Goal: Transaction & Acquisition: Purchase product/service

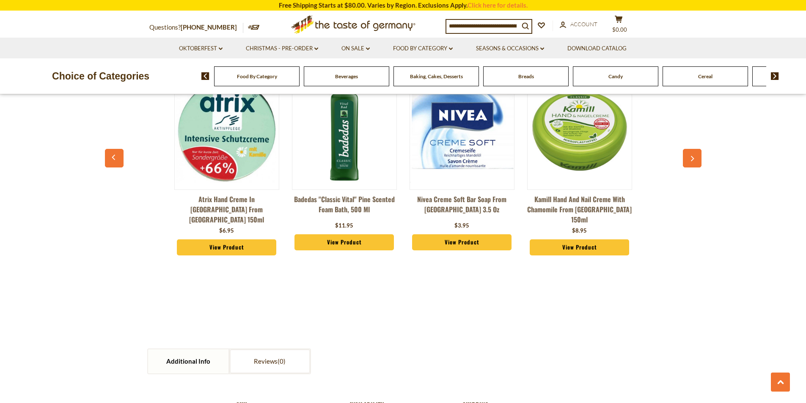
scroll to position [634, 0]
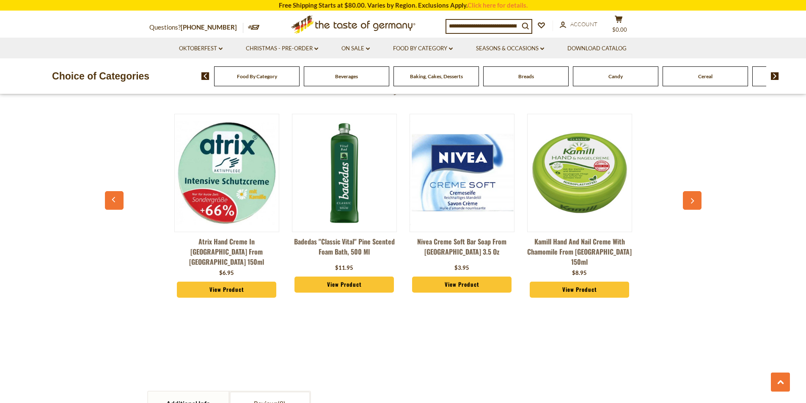
click at [454, 277] on link "View Product" at bounding box center [462, 285] width 100 height 16
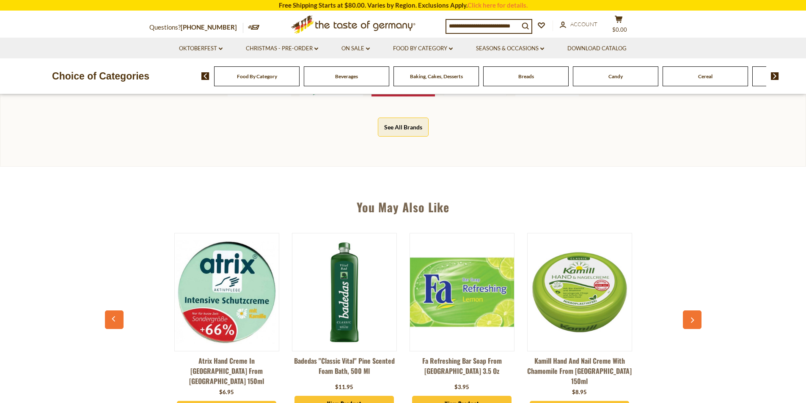
scroll to position [592, 0]
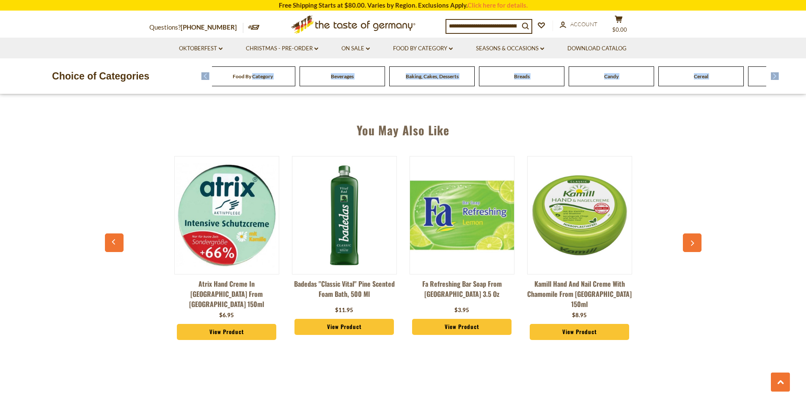
drag, startPoint x: 257, startPoint y: 80, endPoint x: 286, endPoint y: 128, distance: 56.0
click at [286, 128] on div "Free Shipping Starts at $80.00. Varies by Region. Exclusions Apply. Click here …" at bounding box center [403, 381] width 806 height 1946
click at [278, 132] on div "You May Also Like" at bounding box center [403, 128] width 588 height 35
click at [781, 65] on div "Choice of Categories Food By Category Beverages Baking, Cakes, Desserts Breads …" at bounding box center [403, 76] width 806 height 36
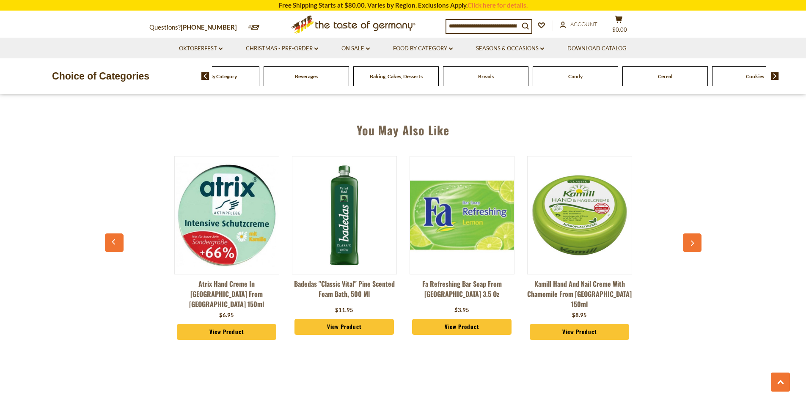
click at [259, 78] on div "Candy" at bounding box center [216, 76] width 85 height 20
click at [264, 83] on div "Candy" at bounding box center [220, 76] width 85 height 20
click at [264, 85] on div "Candy" at bounding box center [220, 76] width 85 height 20
click at [263, 85] on div "Candy" at bounding box center [220, 76] width 85 height 20
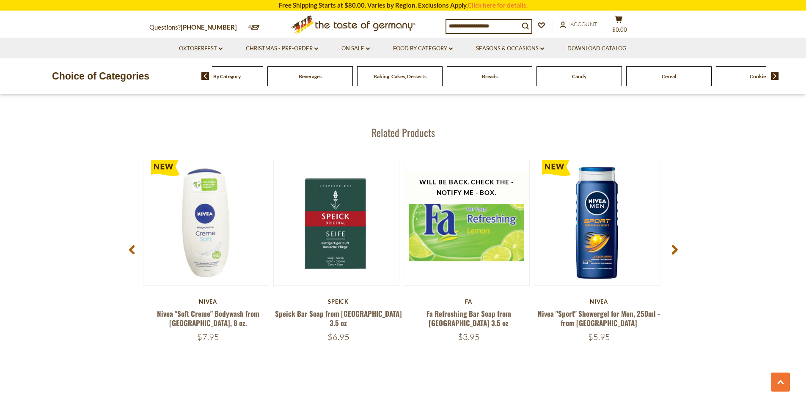
scroll to position [1100, 0]
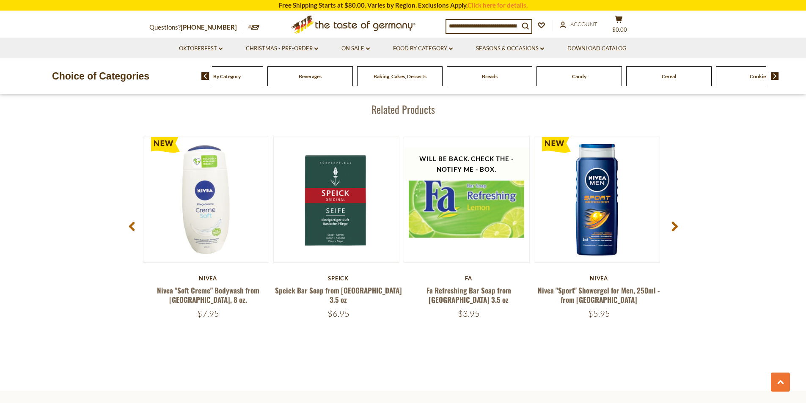
click at [671, 222] on icon at bounding box center [674, 227] width 6 height 10
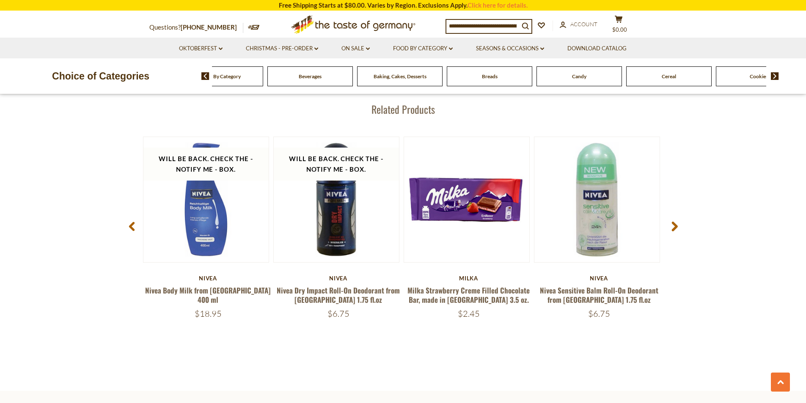
drag, startPoint x: 669, startPoint y: 220, endPoint x: 744, endPoint y: 300, distance: 110.1
click at [743, 301] on section "Related Products Will be back. Check the - Notify Me - Box. 5 stars Quick View …" at bounding box center [403, 230] width 806 height 322
click at [671, 215] on span at bounding box center [674, 228] width 20 height 27
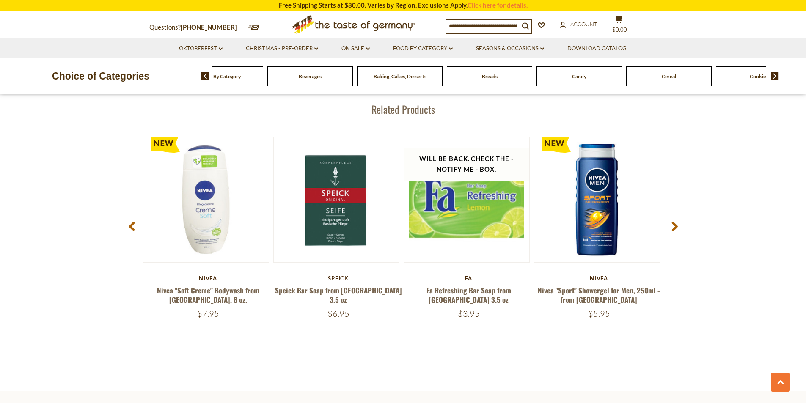
click at [672, 215] on span at bounding box center [674, 228] width 20 height 27
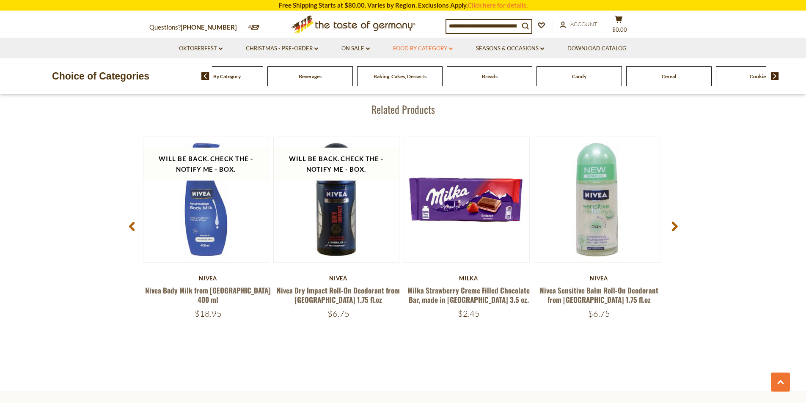
click at [421, 49] on link "Food By Category dropdown_arrow" at bounding box center [423, 48] width 60 height 9
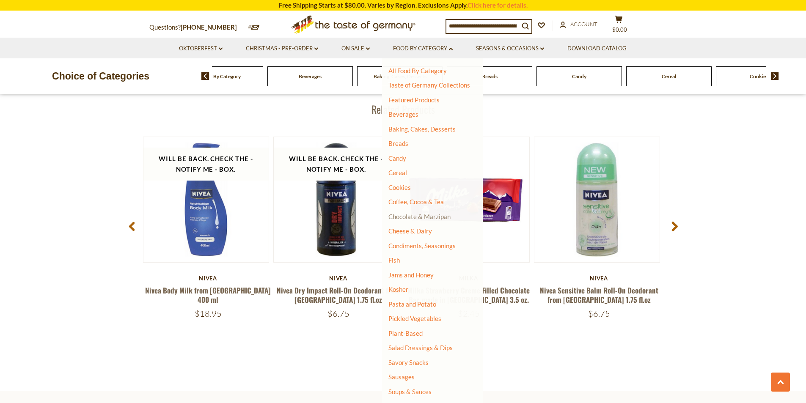
click at [431, 217] on link "Chocolate & Marzipan" at bounding box center [419, 217] width 62 height 8
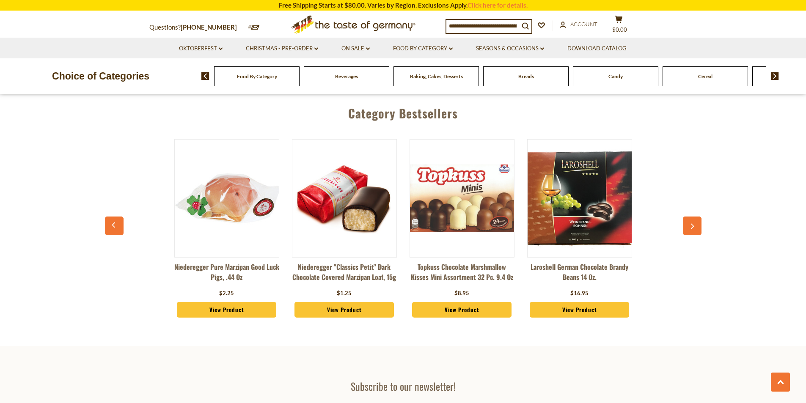
scroll to position [2276, 0]
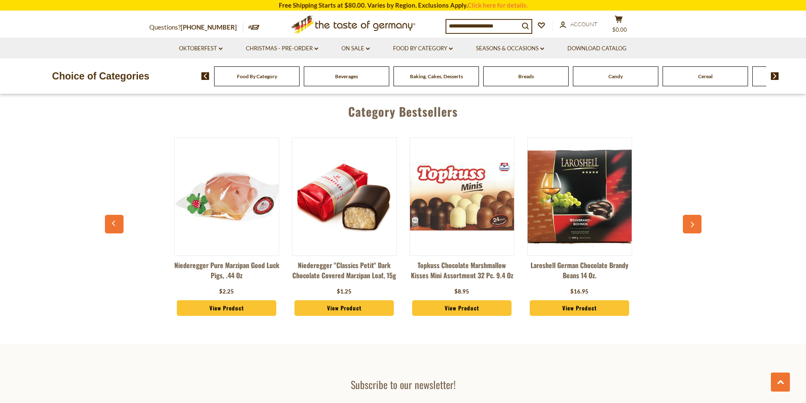
click at [346, 277] on link "Niederegger "Classics Petit" Dark Chocolate Covered Marzipan Loaf, 15g" at bounding box center [344, 272] width 105 height 25
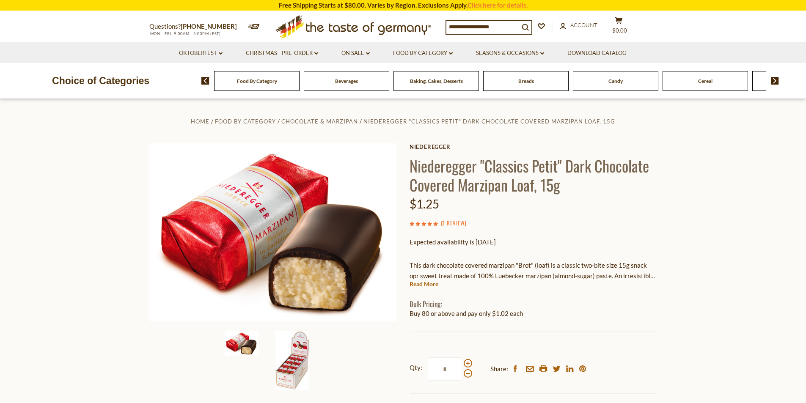
click at [295, 366] on img at bounding box center [292, 360] width 34 height 59
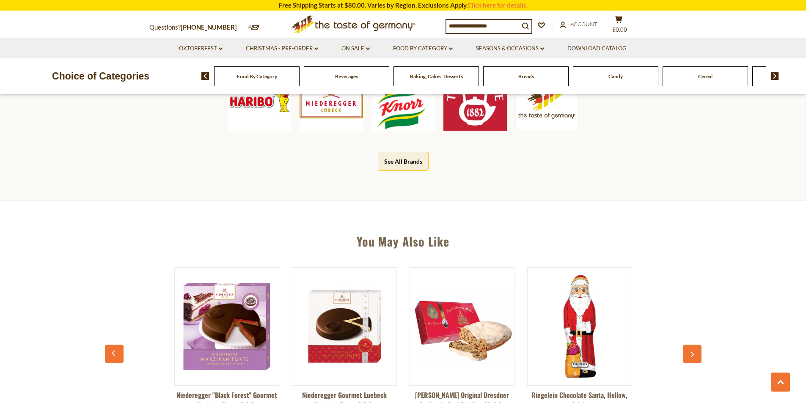
scroll to position [846, 0]
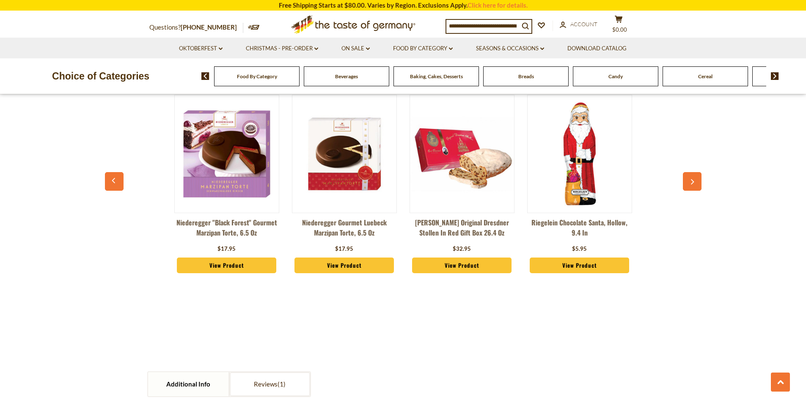
click at [694, 184] on icon "button" at bounding box center [691, 182] width 5 height 6
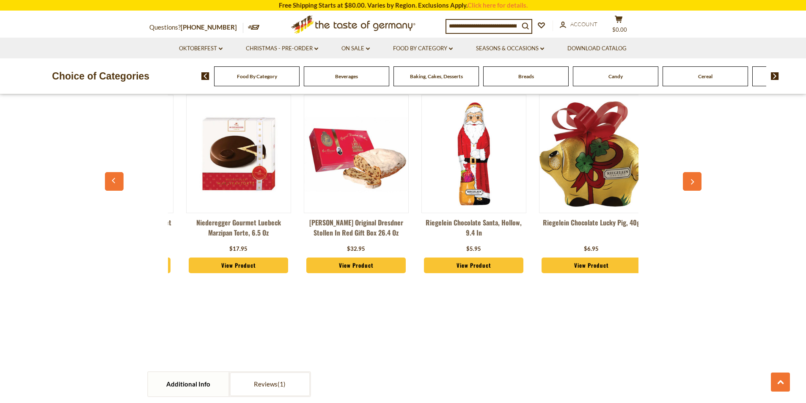
scroll to position [0, 118]
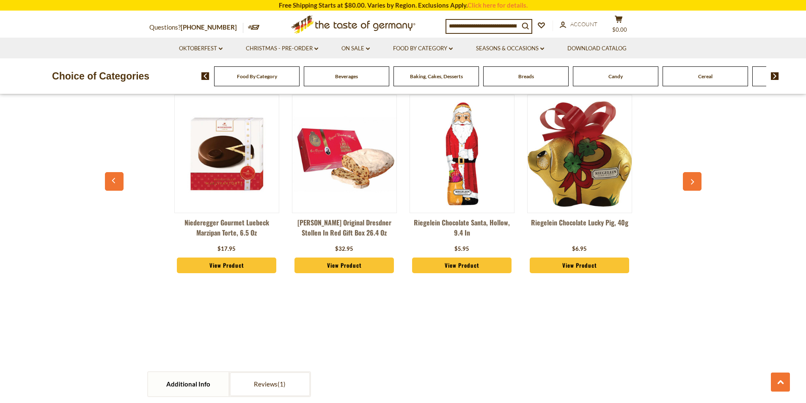
click at [694, 184] on icon "button" at bounding box center [691, 182] width 5 height 6
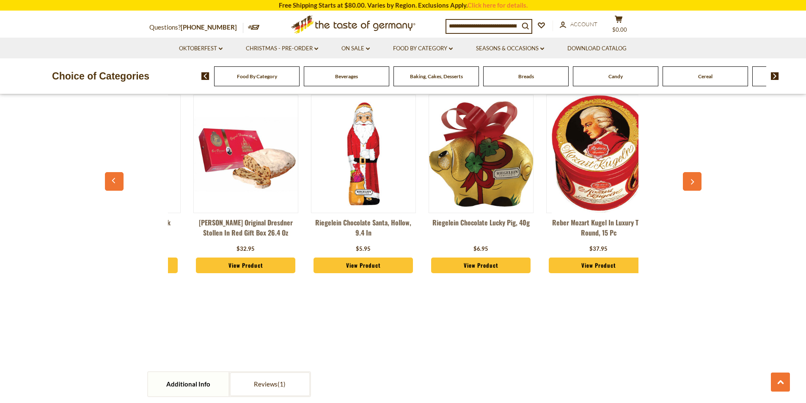
scroll to position [0, 235]
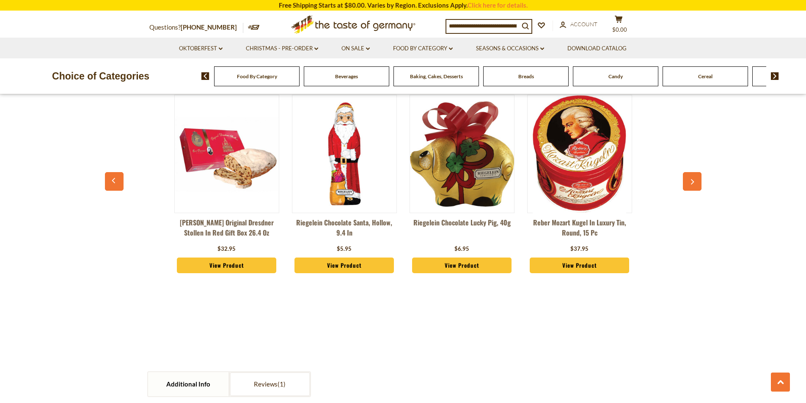
click at [702, 189] on div "You May Also Like Niederegger "Black Forest" Gourmet Marzipan Torte, 6.5 oz $17…" at bounding box center [403, 171] width 806 height 244
click at [702, 188] on div "You May Also Like Niederegger "Black Forest" Gourmet Marzipan Torte, 6.5 oz $17…" at bounding box center [403, 171] width 806 height 244
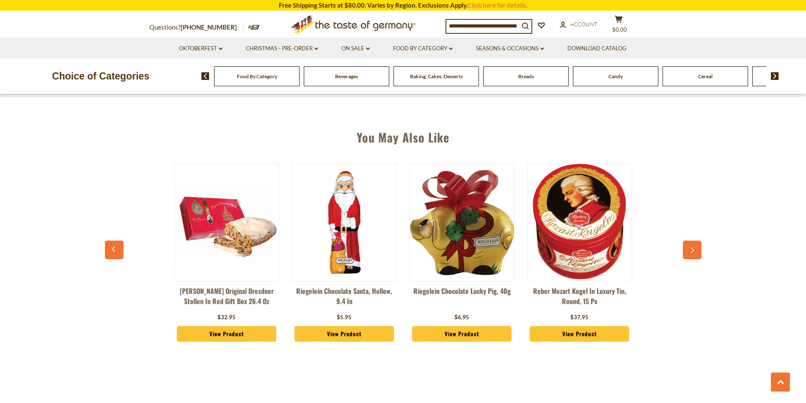
scroll to position [761, 0]
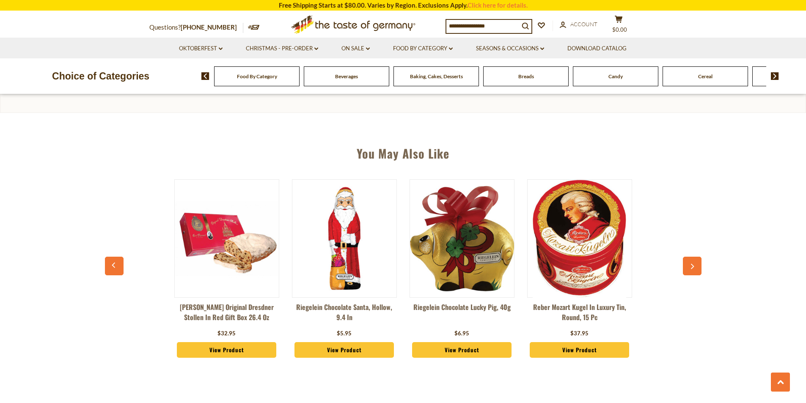
click at [697, 263] on button "button" at bounding box center [692, 266] width 19 height 19
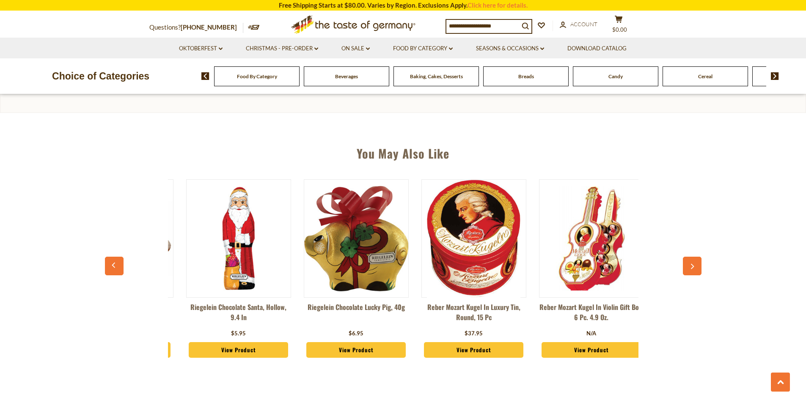
scroll to position [0, 353]
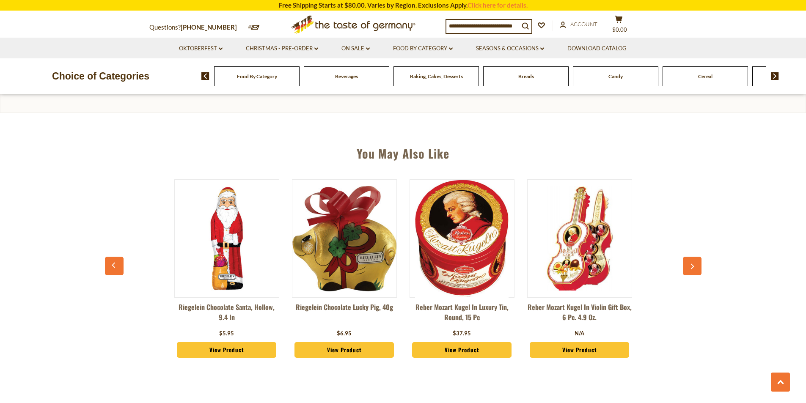
click at [692, 266] on icon "button" at bounding box center [691, 267] width 5 height 6
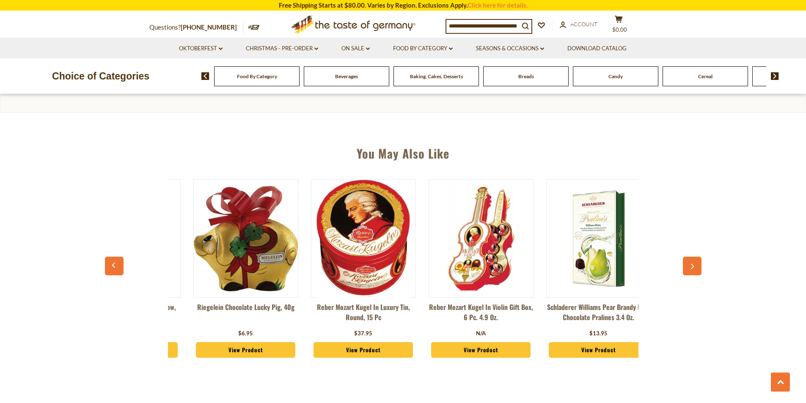
scroll to position [0, 470]
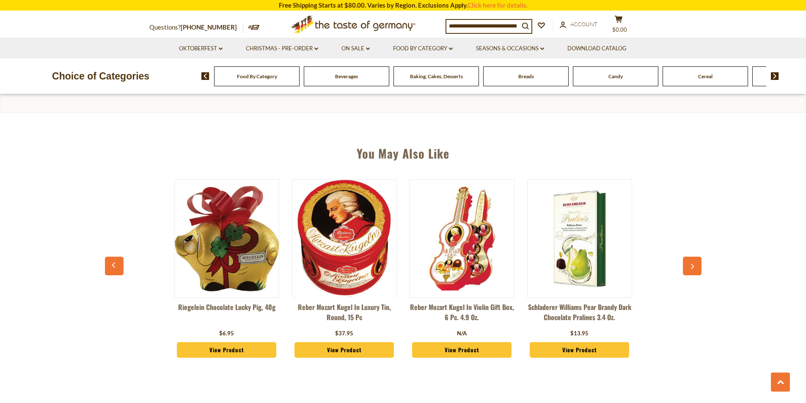
click at [698, 264] on button "button" at bounding box center [692, 266] width 19 height 19
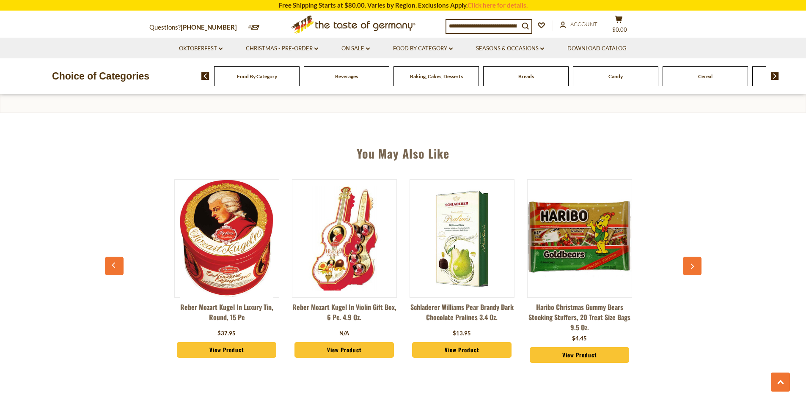
click at [698, 264] on button "button" at bounding box center [692, 266] width 19 height 19
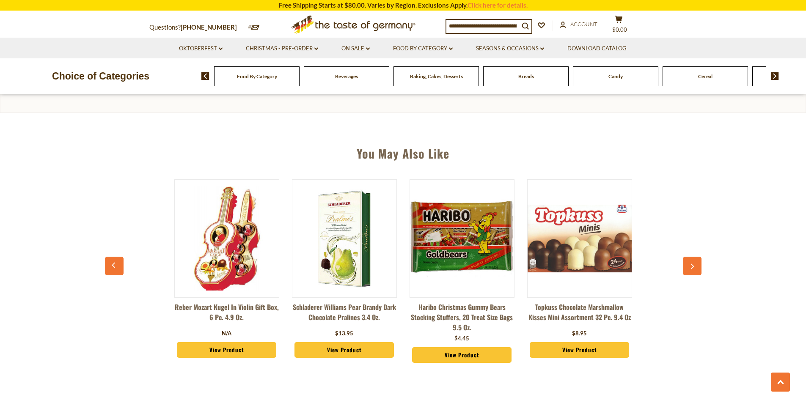
click at [698, 264] on button "button" at bounding box center [692, 266] width 19 height 19
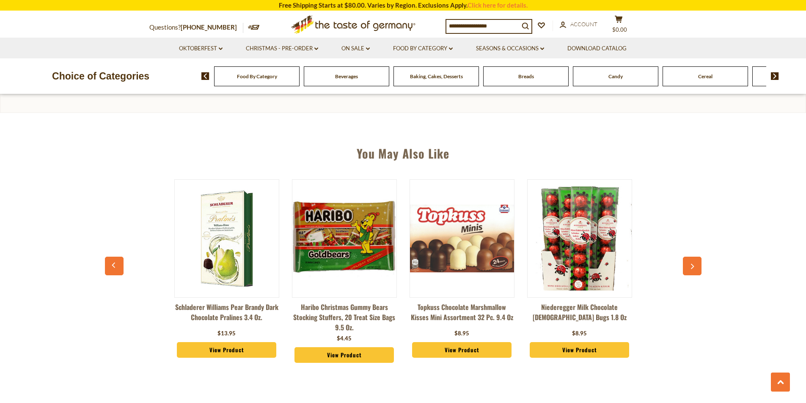
click at [698, 264] on button "button" at bounding box center [692, 266] width 19 height 19
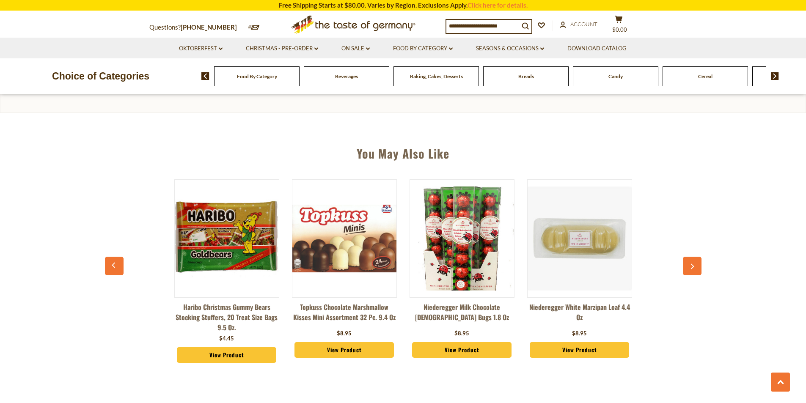
click at [700, 265] on button "button" at bounding box center [692, 266] width 19 height 19
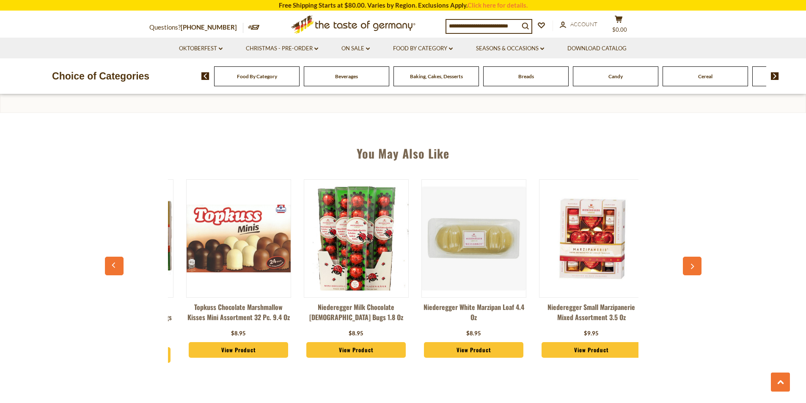
scroll to position [0, 1058]
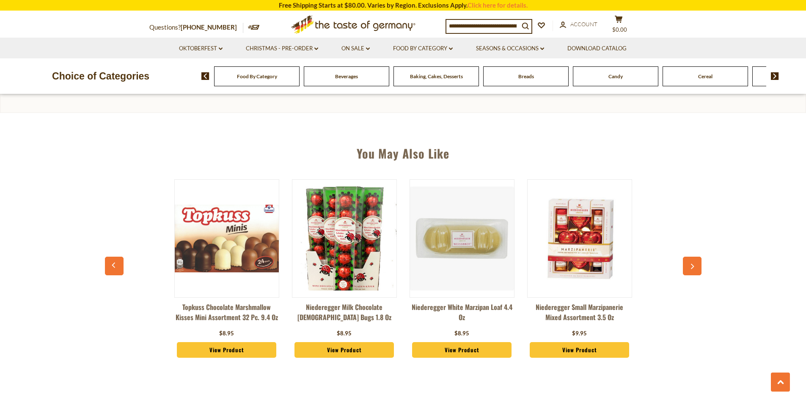
click at [703, 269] on div "You May Also Like Niederegger "Black Forest" Gourmet Marzipan Torte, 6.5 oz $17…" at bounding box center [403, 256] width 806 height 244
click at [690, 264] on icon "button" at bounding box center [691, 267] width 5 height 6
drag, startPoint x: 690, startPoint y: 264, endPoint x: 714, endPoint y: 270, distance: 24.3
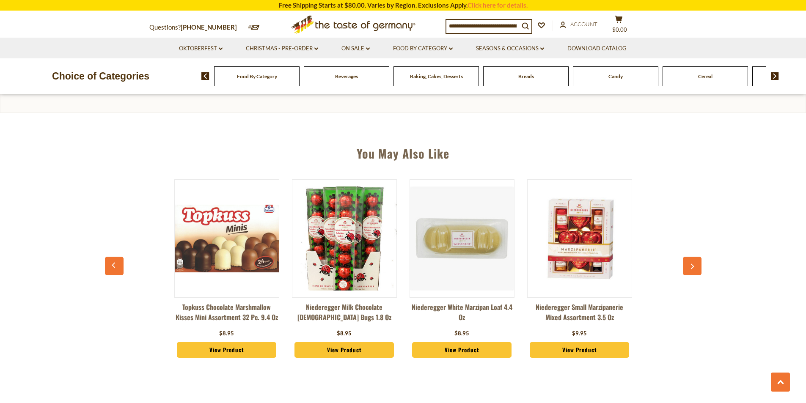
click at [692, 263] on button "button" at bounding box center [692, 266] width 19 height 19
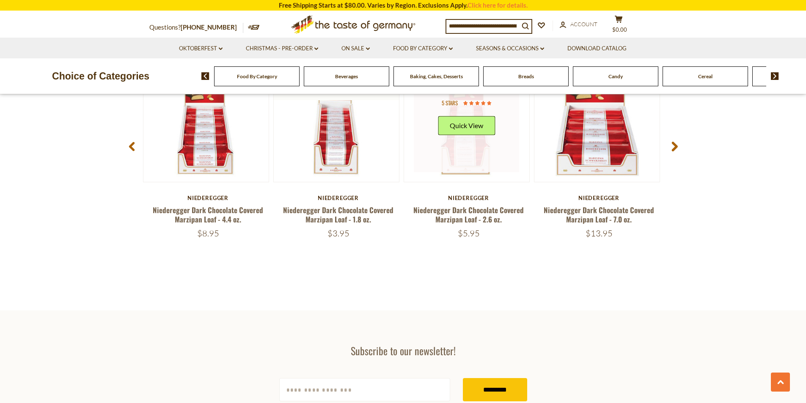
scroll to position [1353, 0]
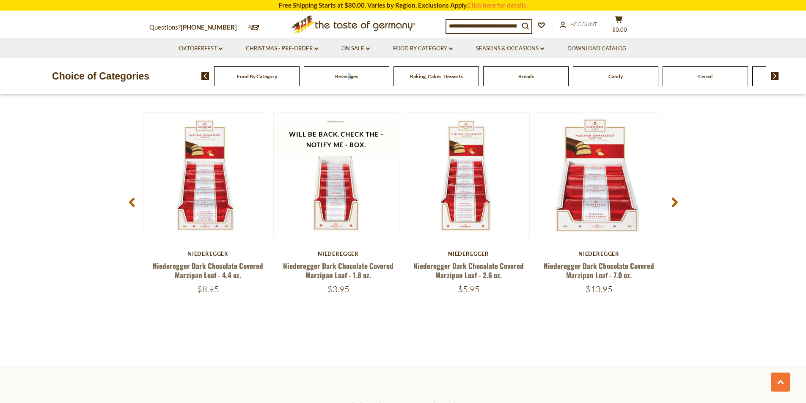
click at [299, 86] on div "Beverages" at bounding box center [256, 76] width 85 height 20
click at [335, 74] on span "Beverages" at bounding box center [342, 76] width 23 height 6
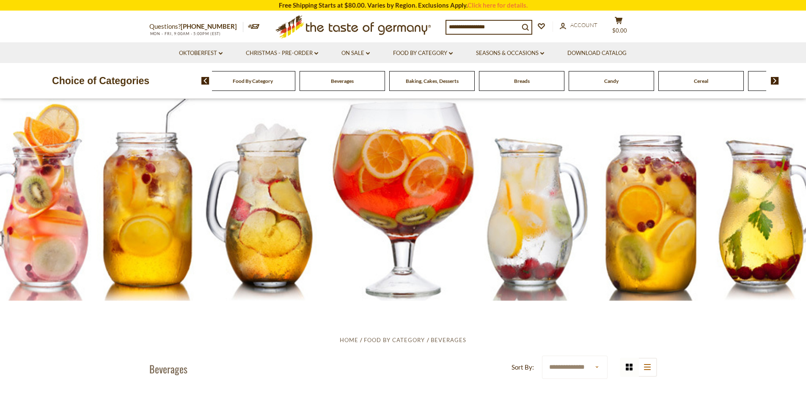
click at [295, 76] on div "Beverages" at bounding box center [252, 81] width 85 height 20
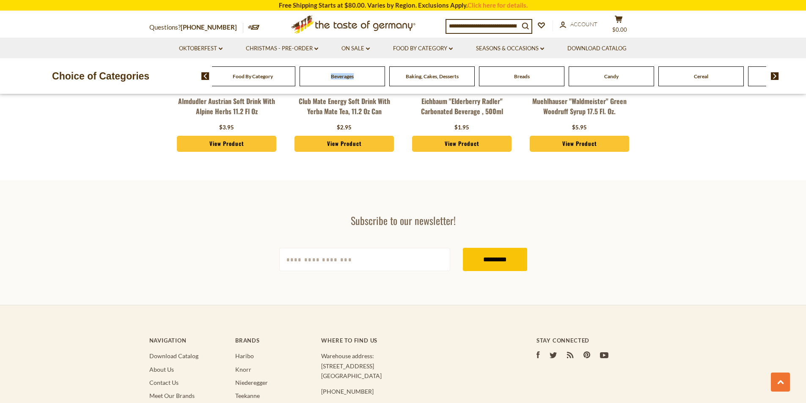
scroll to position [2157, 0]
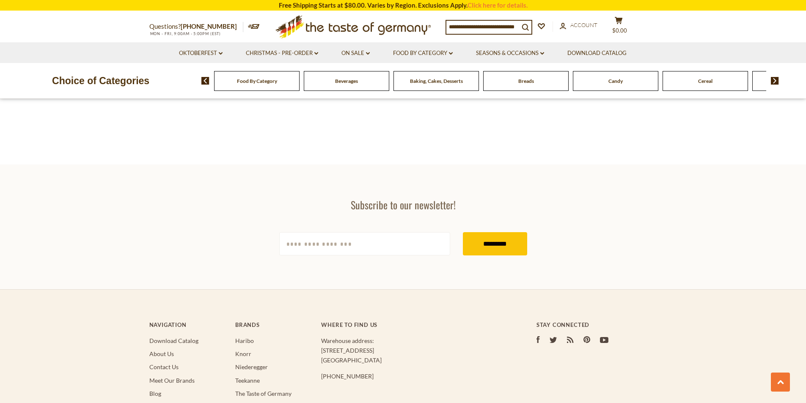
click at [495, 33] on div "search_icon" at bounding box center [488, 27] width 87 height 15
click at [481, 30] on input at bounding box center [482, 27] width 73 height 12
type input "**"
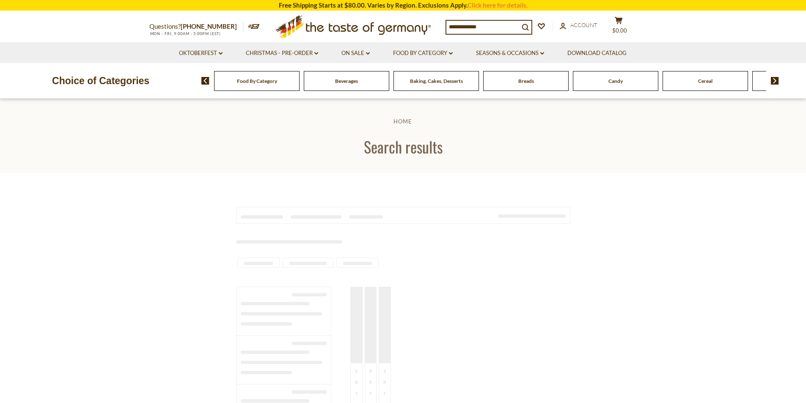
type input "**"
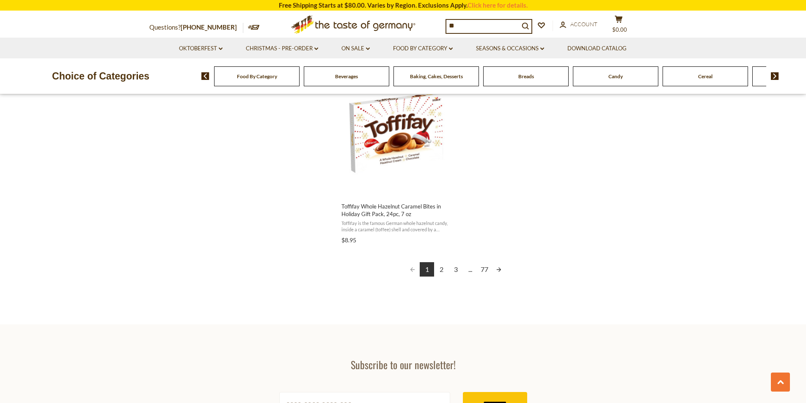
scroll to position [1523, 0]
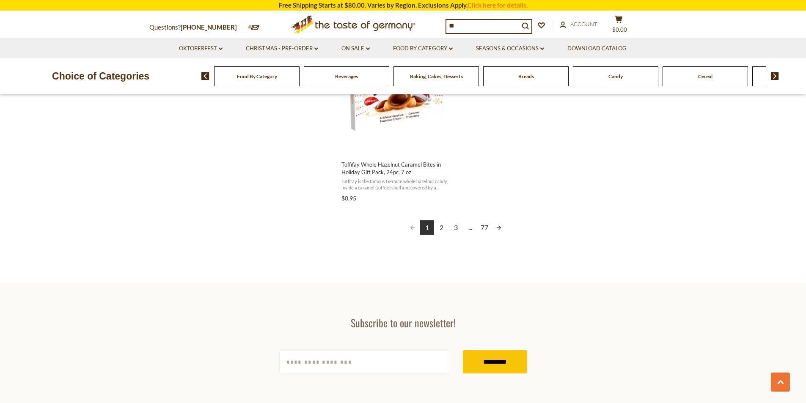
click at [502, 227] on link "Next page" at bounding box center [498, 227] width 14 height 14
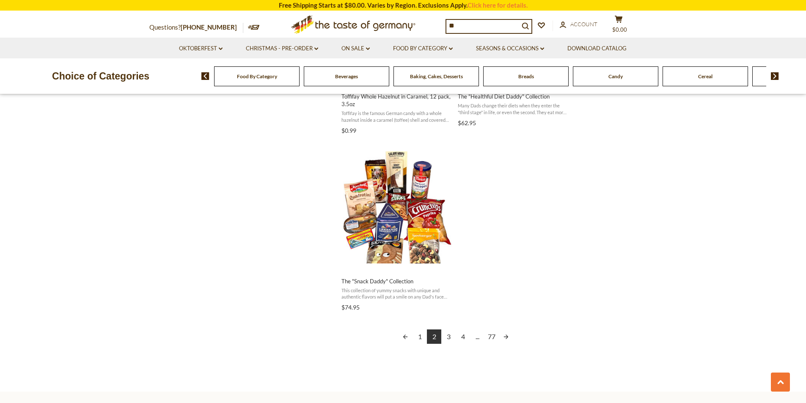
scroll to position [1396, 0]
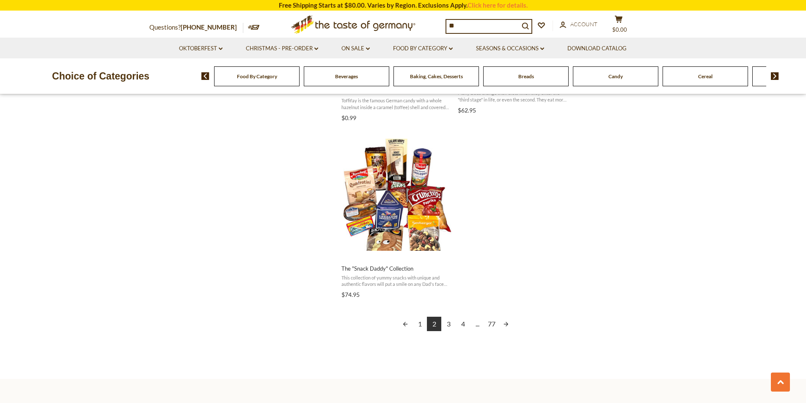
click at [507, 323] on link "Next page" at bounding box center [506, 324] width 14 height 14
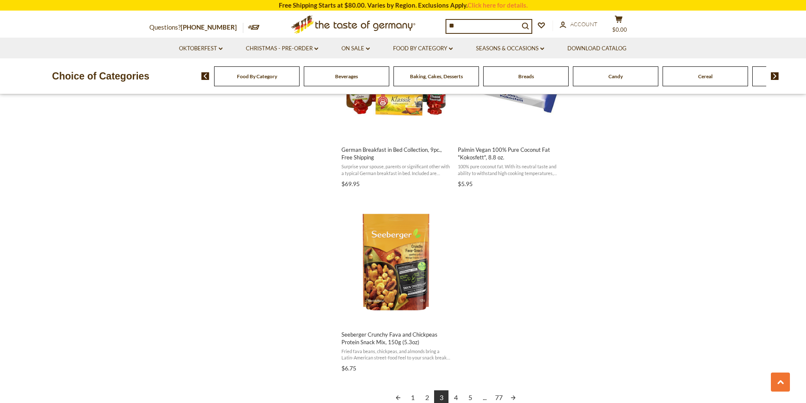
scroll to position [1353, 0]
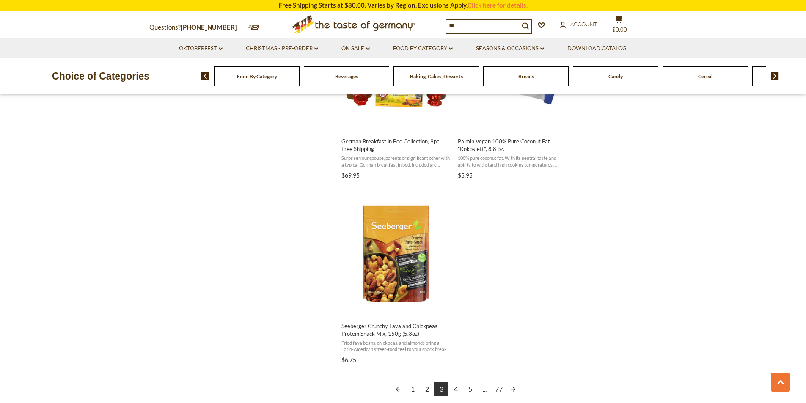
click at [515, 390] on link "Next page" at bounding box center [513, 389] width 14 height 14
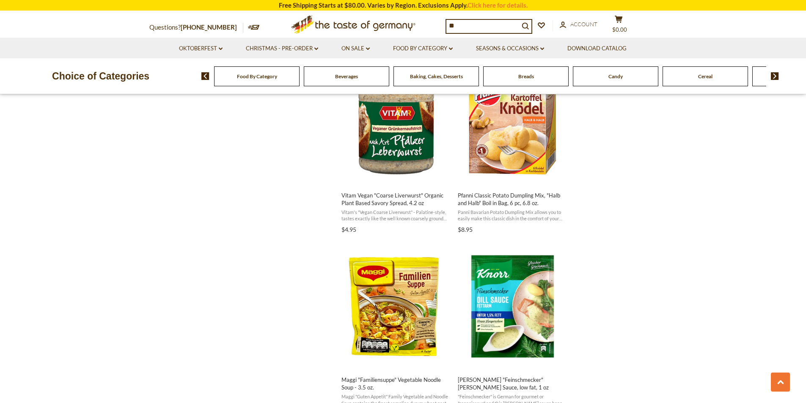
scroll to position [1100, 0]
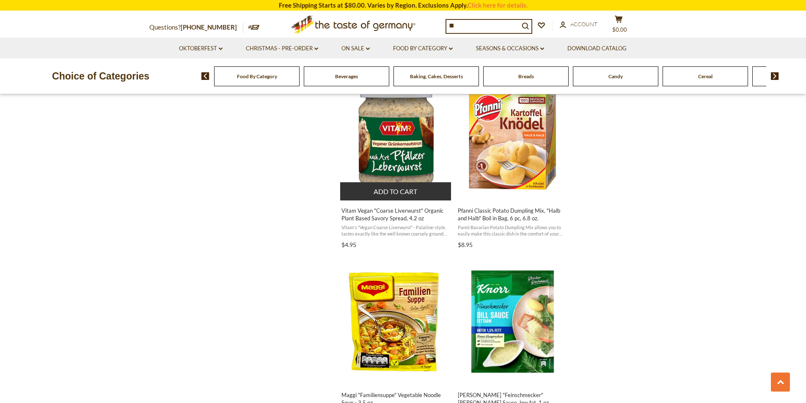
click at [388, 213] on span "Vitam Vegan "Coarse Liverwurst" Organic Plant Based Savory Spread, 4.2 oz" at bounding box center [396, 214] width 110 height 15
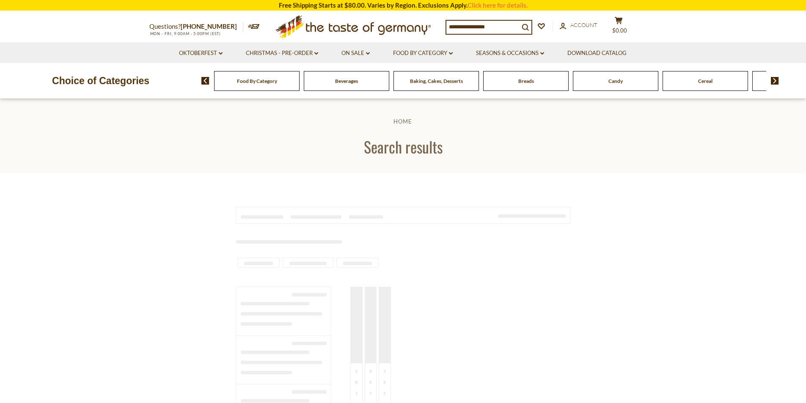
type input "**"
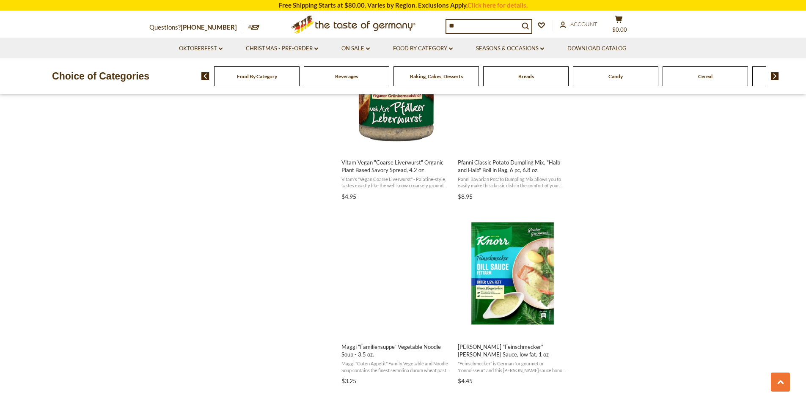
scroll to position [1142, 0]
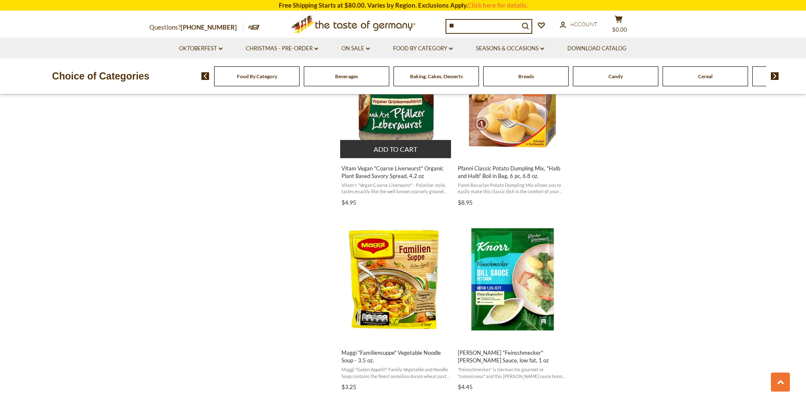
click at [415, 167] on span "Vitam Vegan "Coarse Liverwurst" Organic Plant Based Savory Spread, 4.2 oz" at bounding box center [396, 172] width 110 height 15
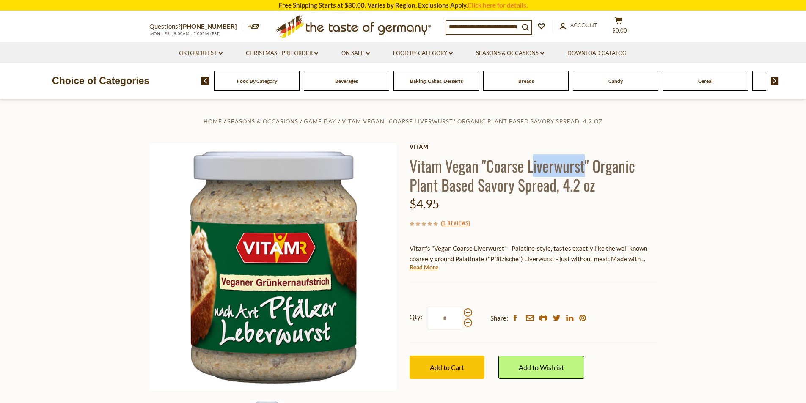
drag, startPoint x: 538, startPoint y: 166, endPoint x: 582, endPoint y: 172, distance: 44.4
click at [583, 172] on h1 "Vitam Vegan "Coarse Liverwurst" Organic Plant Based Savory Spread, 4.2 oz" at bounding box center [532, 175] width 247 height 38
click at [589, 167] on h1 "Vitam Vegan "Coarse Liverwurst" Organic Plant Based Savory Spread, 4.2 oz" at bounding box center [532, 175] width 247 height 38
drag, startPoint x: 589, startPoint y: 168, endPoint x: 539, endPoint y: 164, distance: 50.1
click at [539, 164] on h1 "Vitam Vegan "Coarse Liverwurst" Organic Plant Based Savory Spread, 4.2 oz" at bounding box center [532, 175] width 247 height 38
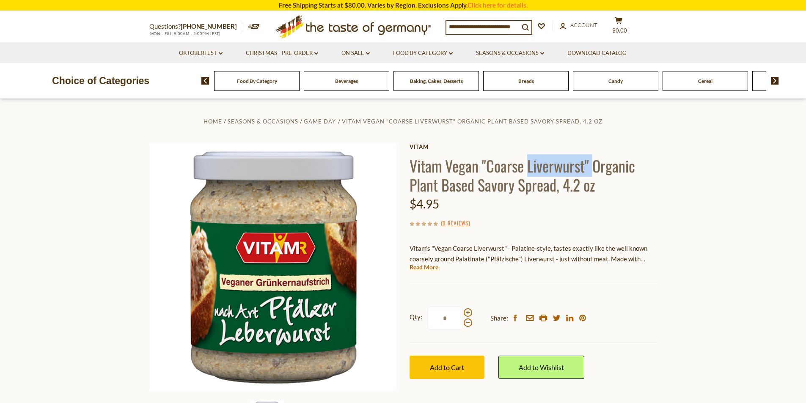
copy h1 "Liverwurst""
click at [488, 21] on input at bounding box center [482, 27] width 73 height 12
paste input "**********"
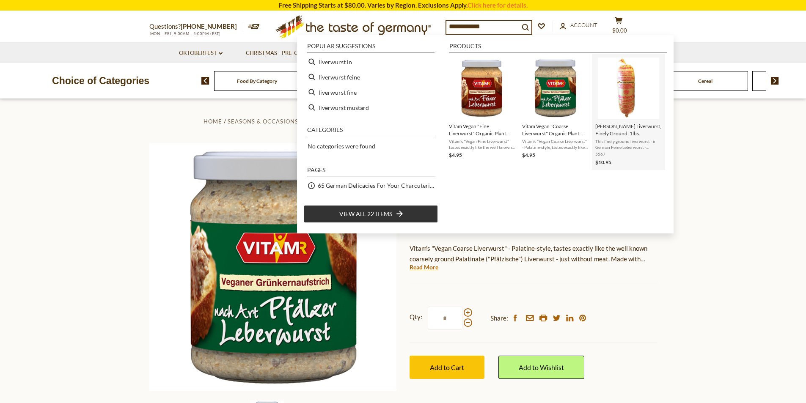
type input "**********"
click at [626, 87] on img "Binkert's Liverwurst, Finely Ground, 1lbs." at bounding box center [628, 88] width 61 height 61
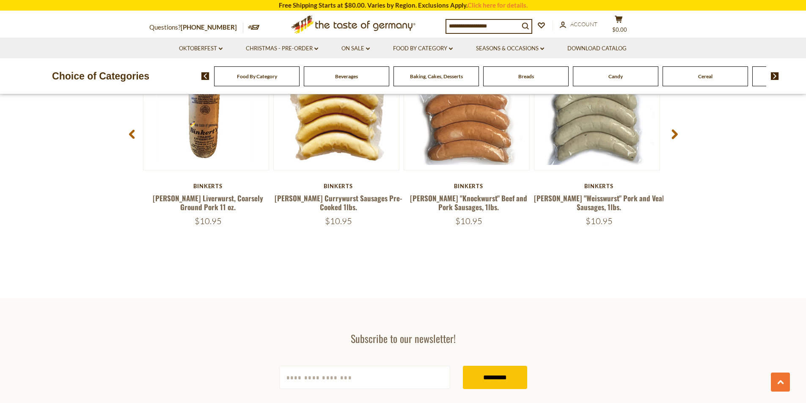
scroll to position [1100, 0]
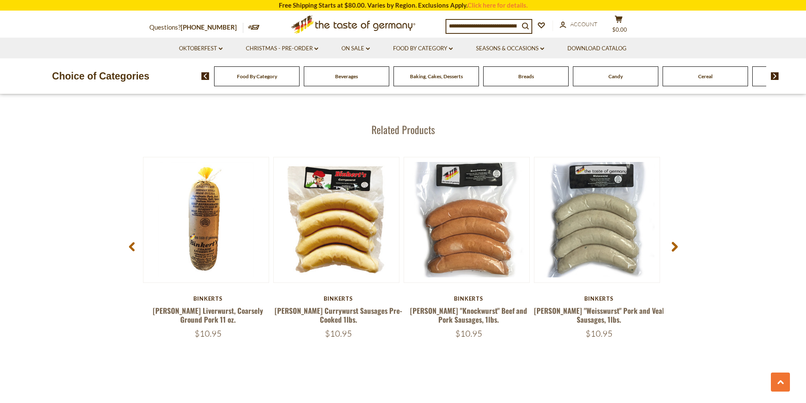
click at [678, 243] on span at bounding box center [674, 248] width 20 height 27
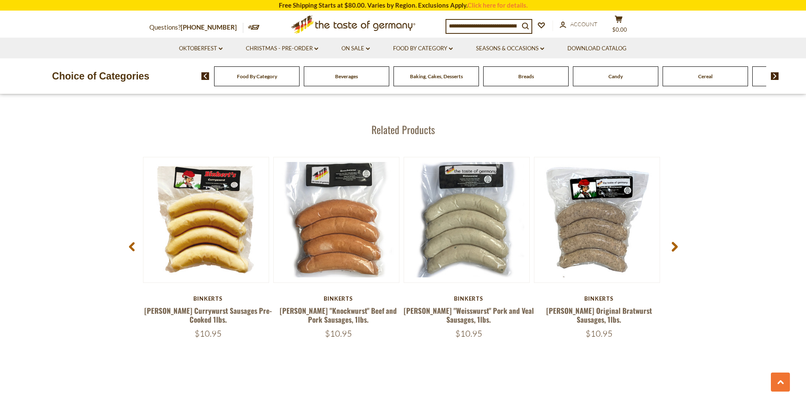
click at [678, 244] on span at bounding box center [674, 248] width 20 height 27
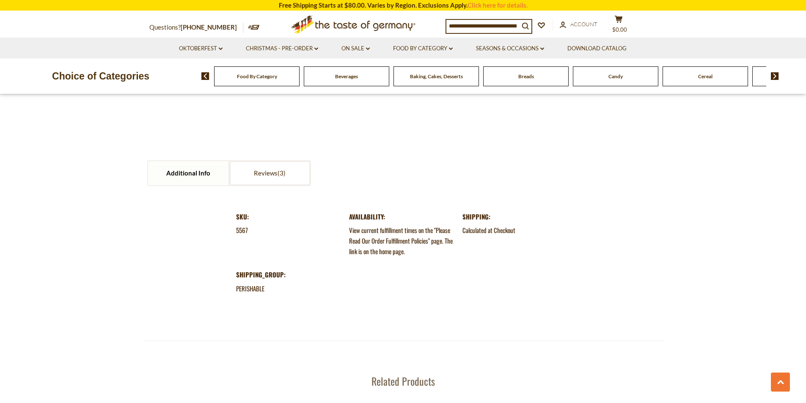
scroll to position [846, 0]
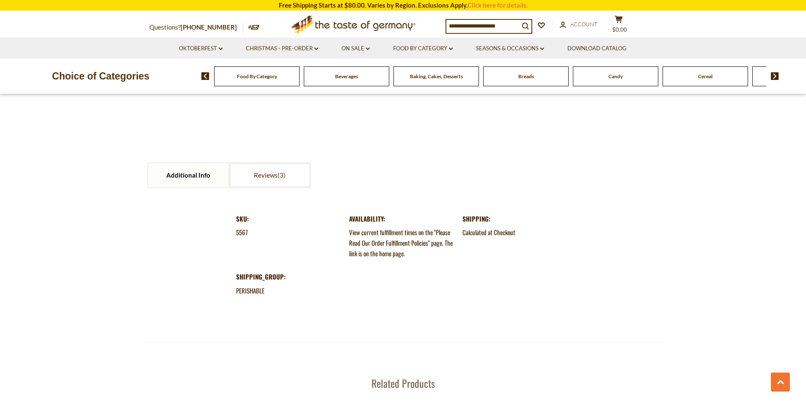
click at [776, 76] on img at bounding box center [775, 76] width 8 height 8
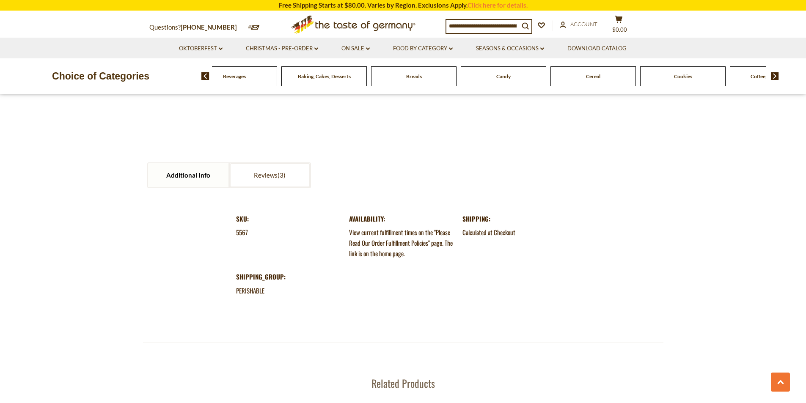
click at [777, 77] on img at bounding box center [775, 76] width 8 height 8
click at [726, 75] on span "Cheese & Dairy" at bounding box center [728, 76] width 34 height 6
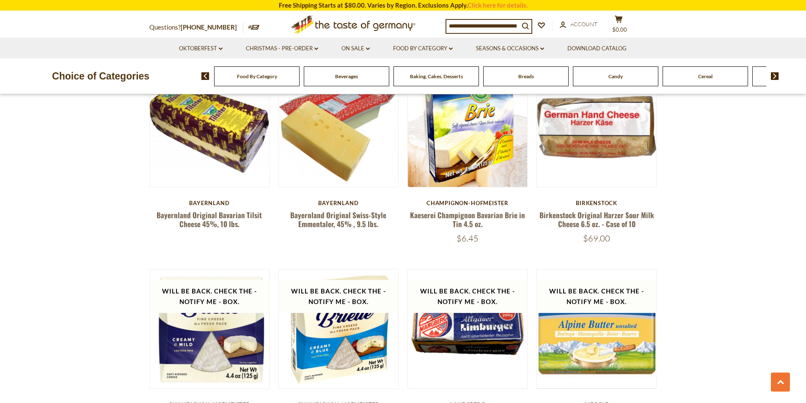
scroll to position [677, 0]
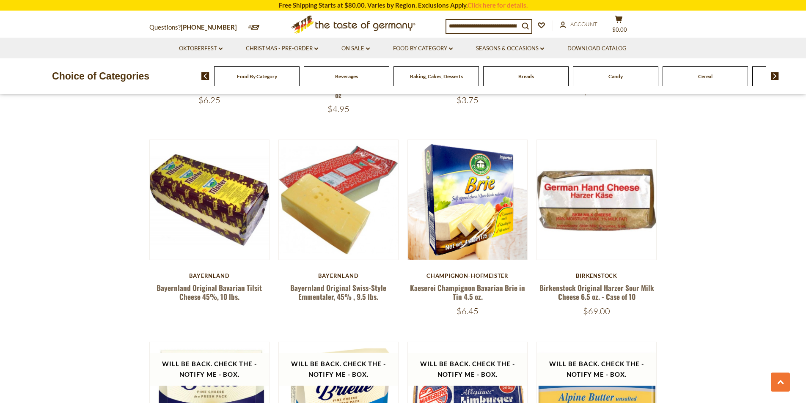
click at [775, 72] on img at bounding box center [775, 76] width 8 height 8
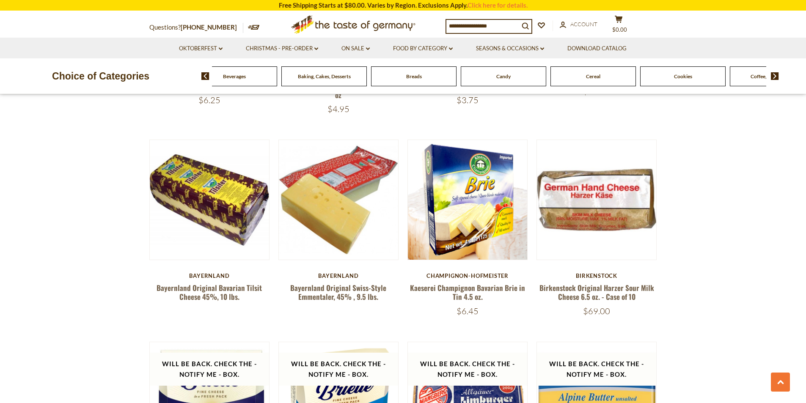
click at [776, 74] on img at bounding box center [775, 76] width 8 height 8
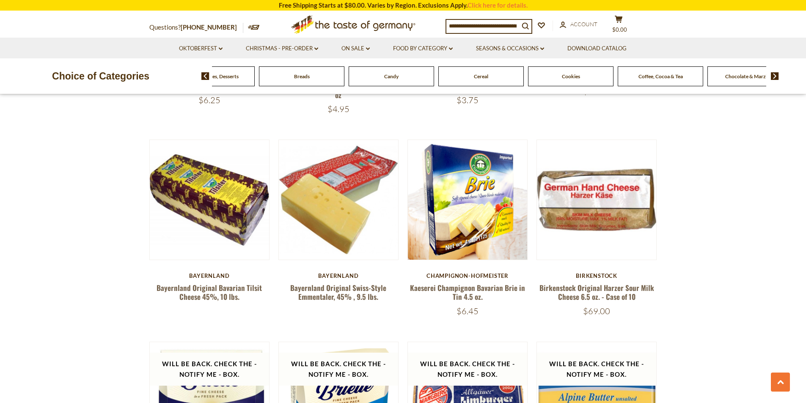
click at [776, 74] on img at bounding box center [775, 76] width 8 height 8
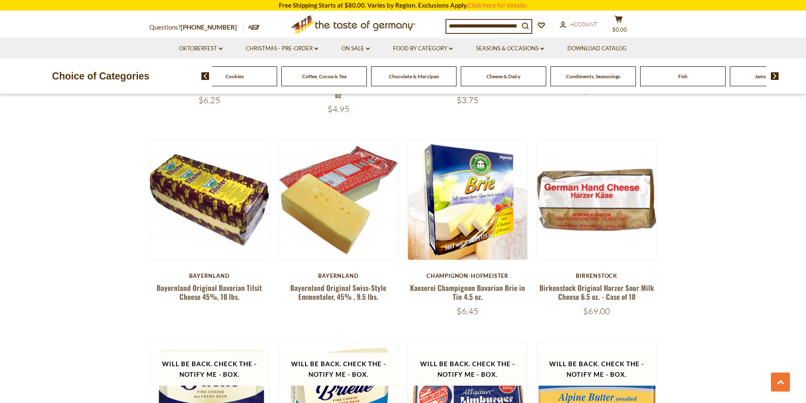
click at [585, 77] on span "Condiments, Seasonings" at bounding box center [593, 76] width 54 height 6
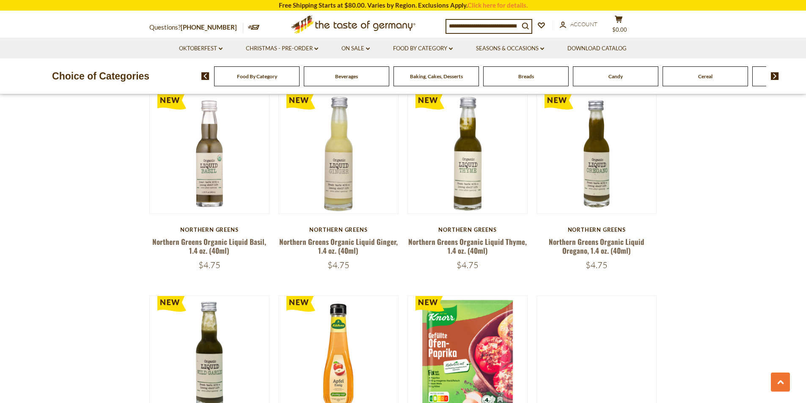
scroll to position [1903, 0]
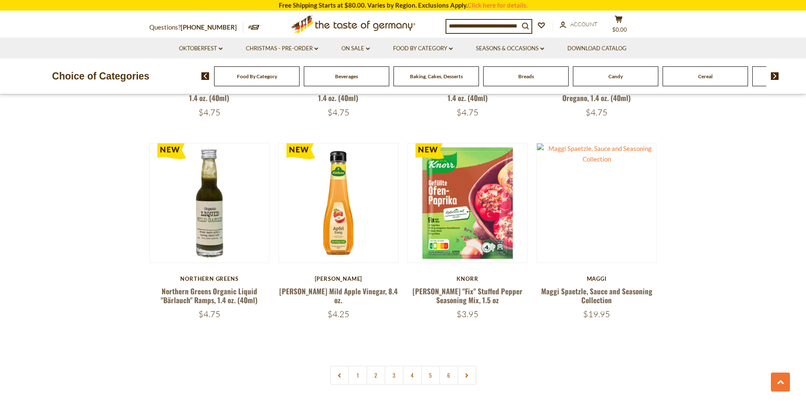
click at [779, 76] on div "Food By Category [GEOGRAPHIC_DATA] Baking, Cakes, Desserts Breads Candy Cereal …" at bounding box center [503, 76] width 604 height 20
click at [775, 78] on img at bounding box center [775, 76] width 8 height 8
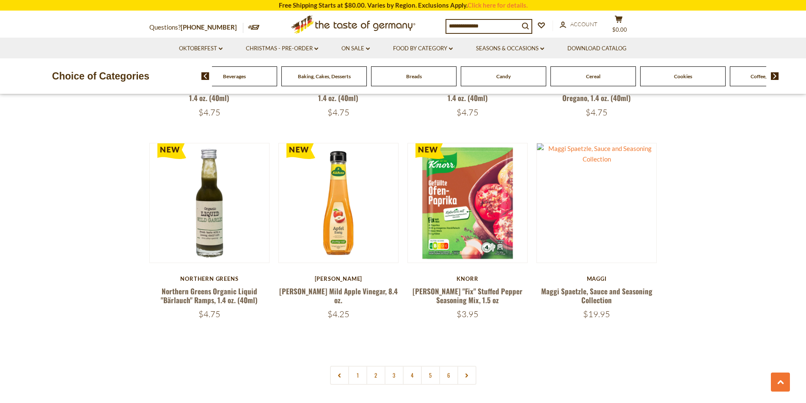
click at [774, 77] on img at bounding box center [775, 76] width 8 height 8
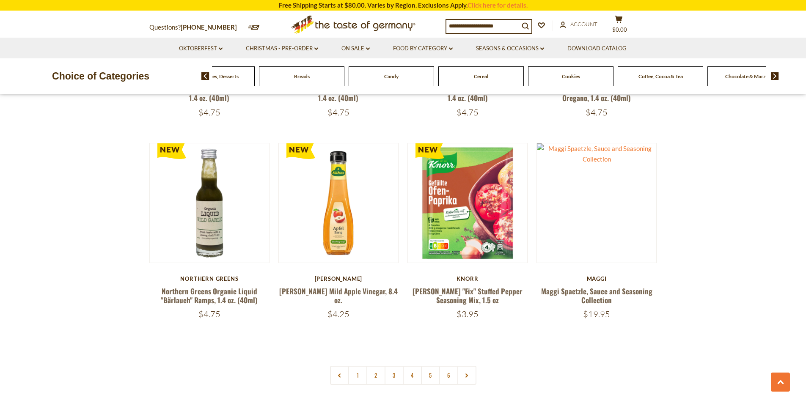
click at [771, 75] on img at bounding box center [775, 76] width 8 height 8
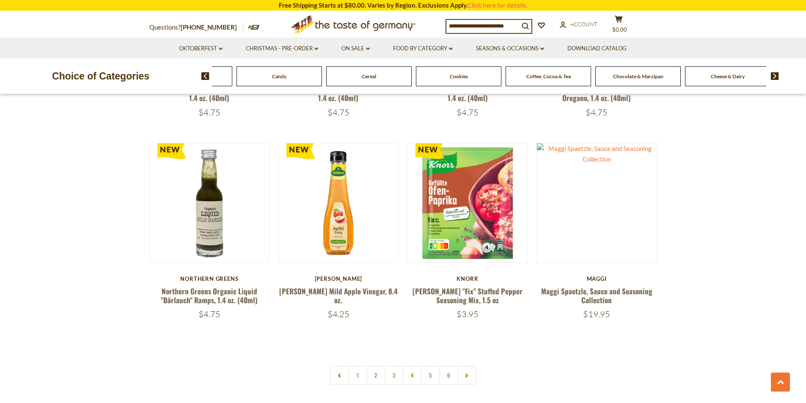
click at [771, 75] on img at bounding box center [775, 76] width 8 height 8
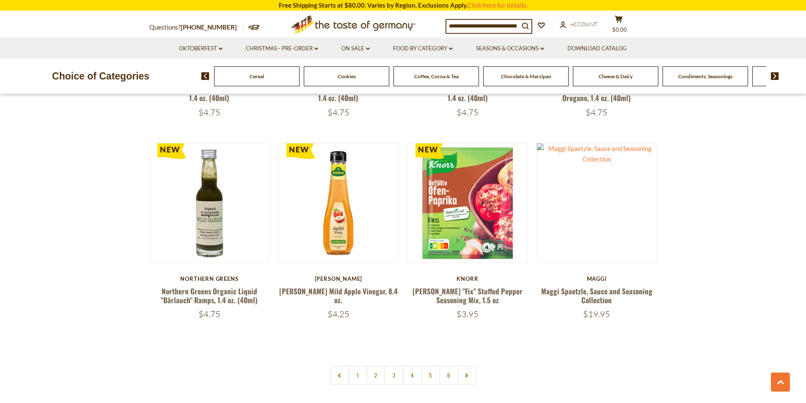
click at [773, 78] on img at bounding box center [775, 76] width 8 height 8
click at [570, 78] on span "Fish" at bounding box center [570, 76] width 9 height 6
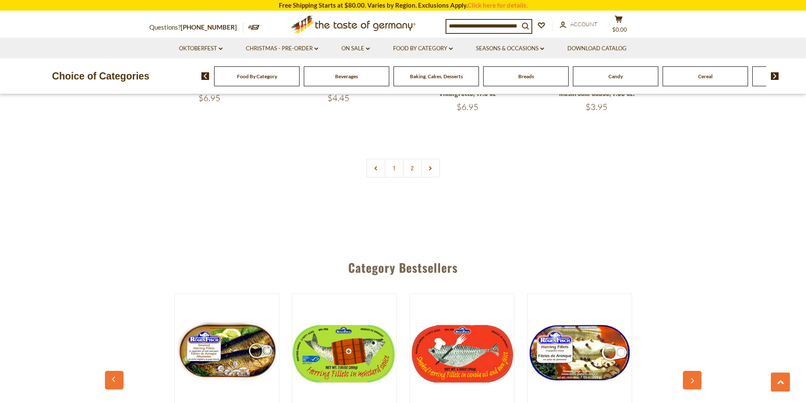
scroll to position [2199, 0]
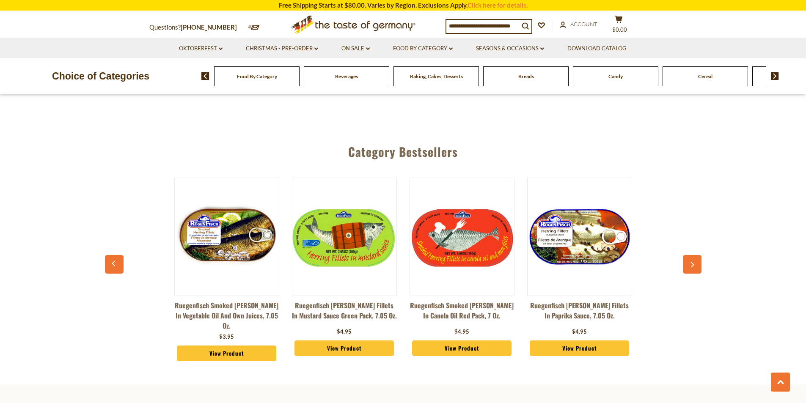
click at [777, 75] on img at bounding box center [775, 76] width 8 height 8
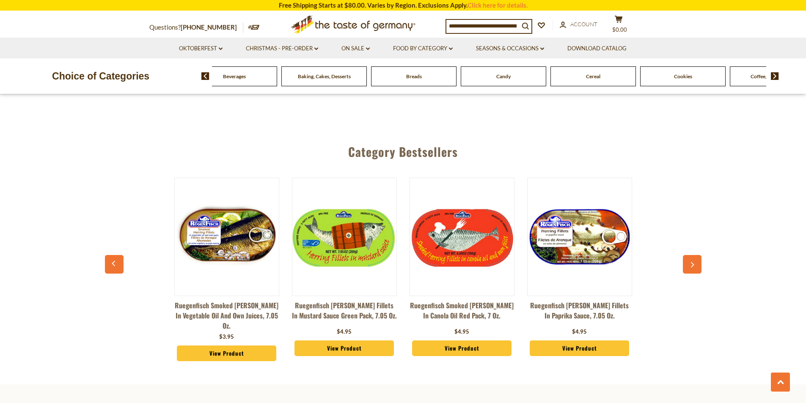
click at [777, 74] on img at bounding box center [775, 76] width 8 height 8
click at [775, 74] on img at bounding box center [775, 76] width 8 height 8
click at [773, 70] on div "Food By Category Beverages Baking, Cakes, Desserts Breads Candy Cereal Cookies …" at bounding box center [503, 76] width 604 height 20
click at [774, 78] on img at bounding box center [775, 76] width 8 height 8
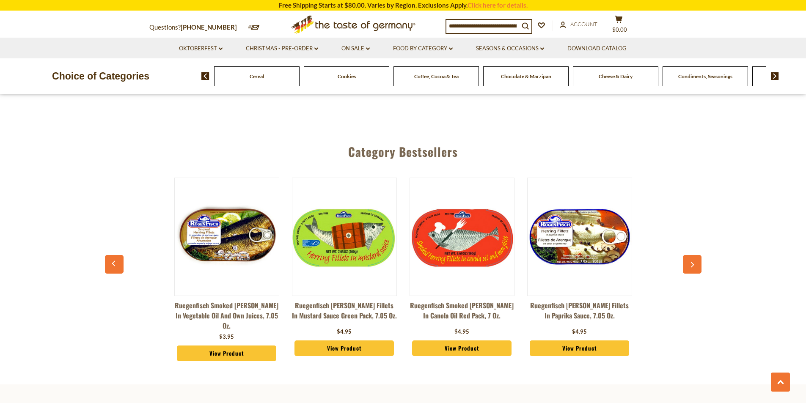
click at [774, 74] on img at bounding box center [775, 76] width 8 height 8
click at [775, 75] on img at bounding box center [775, 76] width 8 height 8
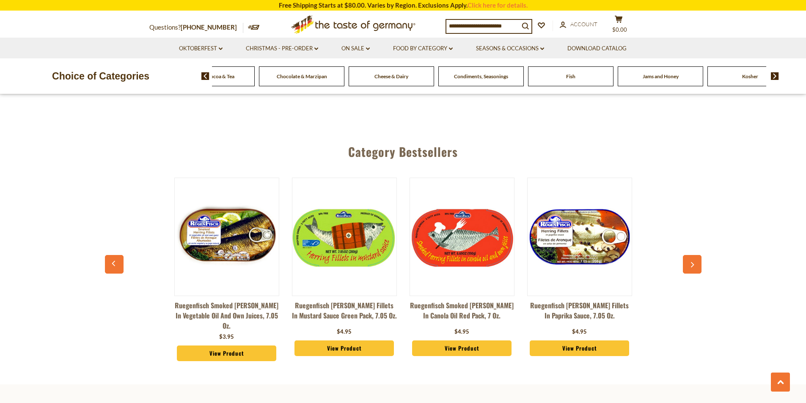
click at [775, 75] on img at bounding box center [775, 76] width 8 height 8
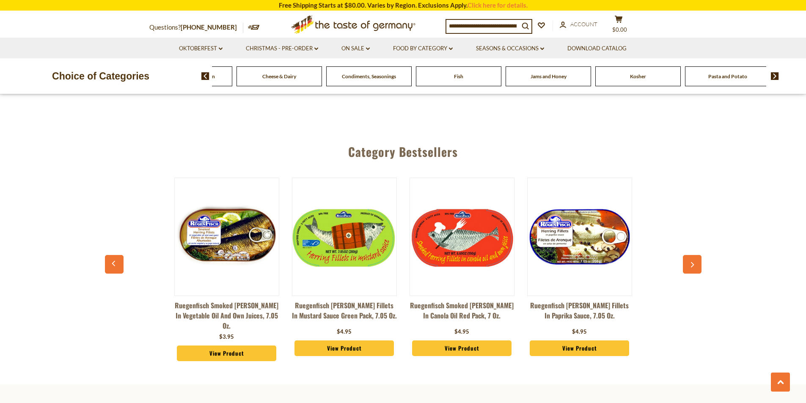
click at [776, 75] on img at bounding box center [775, 76] width 8 height 8
click at [773, 78] on img at bounding box center [775, 76] width 8 height 8
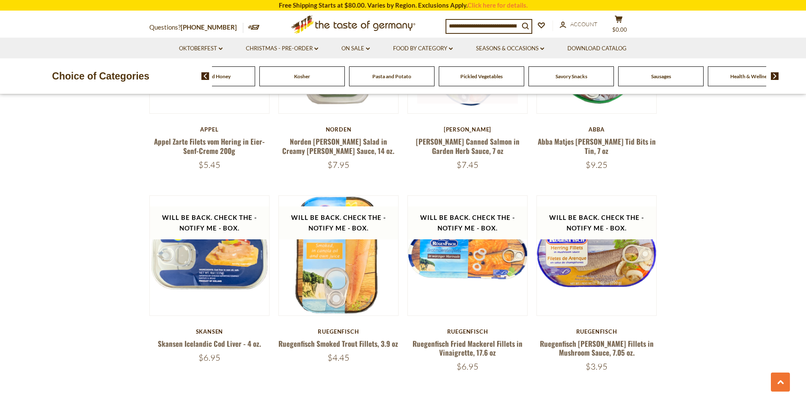
scroll to position [1734, 0]
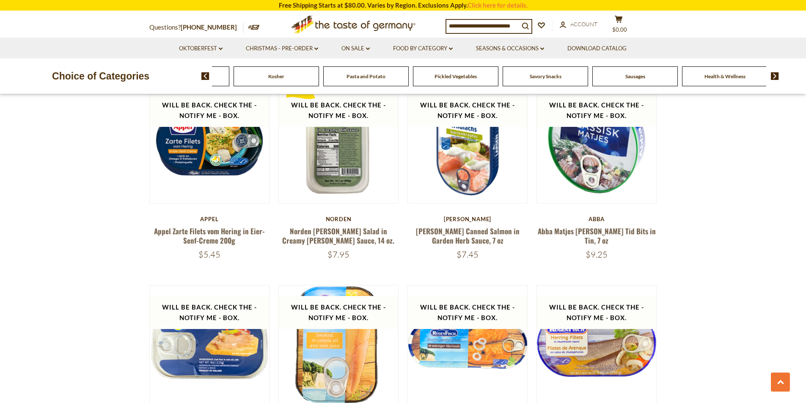
drag, startPoint x: 730, startPoint y: 68, endPoint x: 736, endPoint y: 78, distance: 11.5
click at [777, 76] on img at bounding box center [775, 76] width 8 height 8
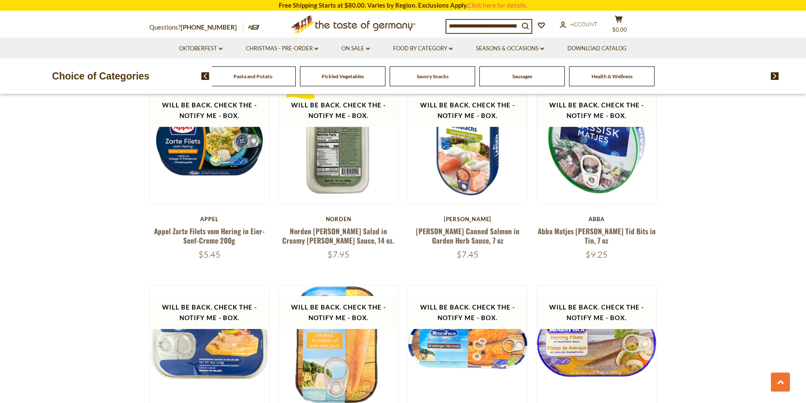
drag, startPoint x: 777, startPoint y: 76, endPoint x: 754, endPoint y: 84, distance: 24.2
click at [777, 76] on img at bounding box center [775, 76] width 8 height 8
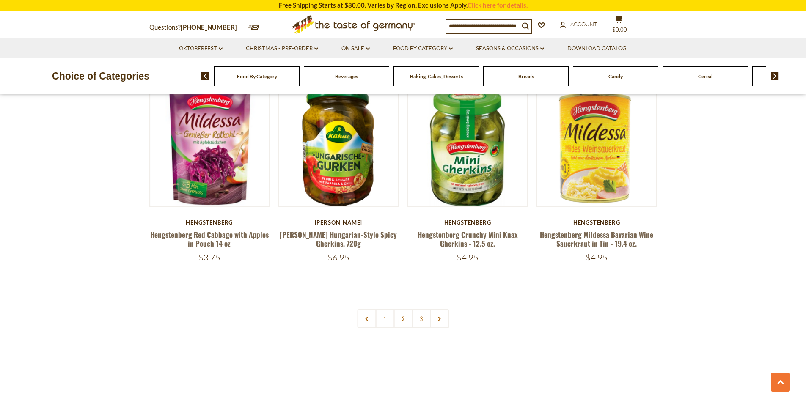
scroll to position [1946, 0]
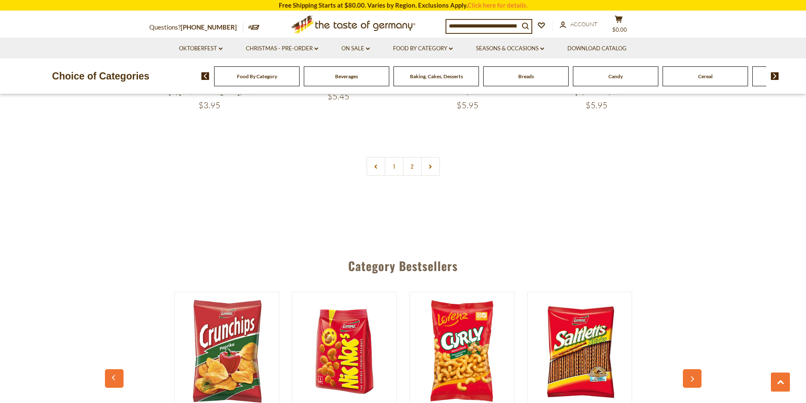
scroll to position [2115, 0]
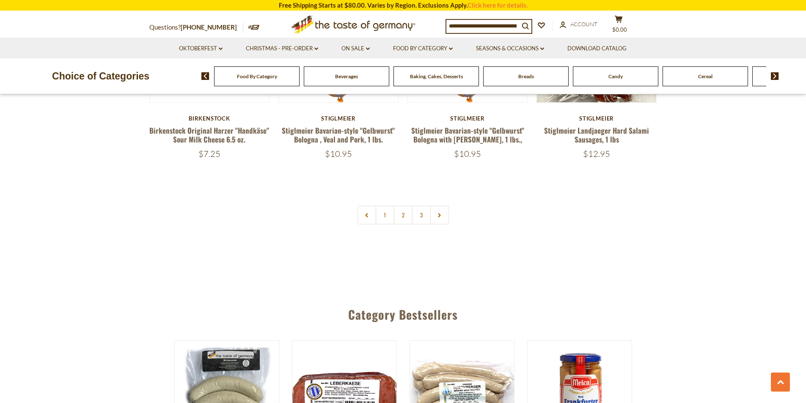
scroll to position [2115, 0]
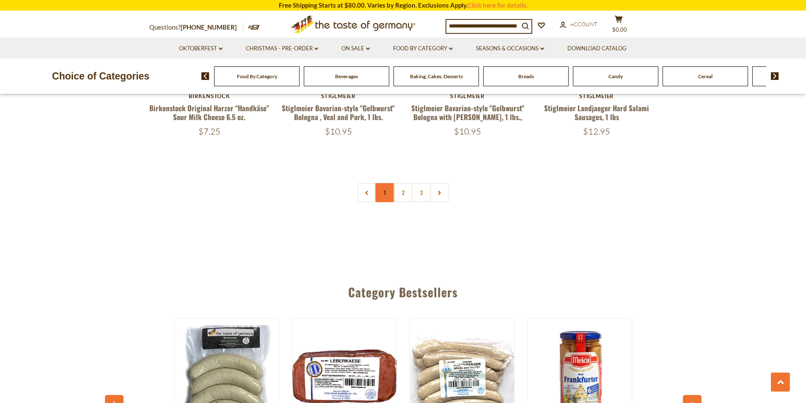
click at [381, 183] on link "1" at bounding box center [384, 192] width 19 height 19
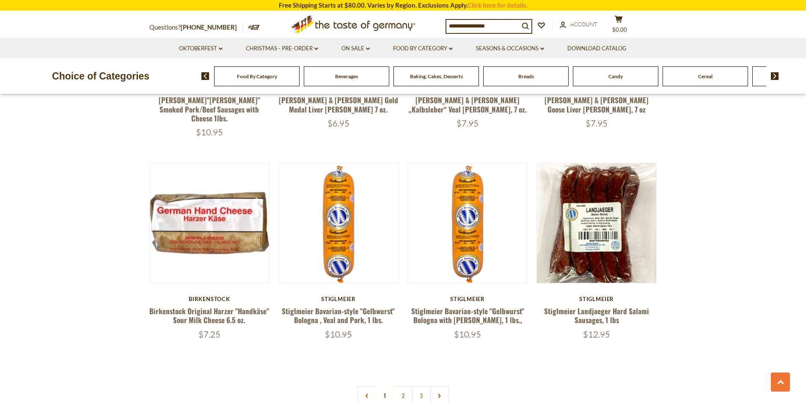
scroll to position [1921, 0]
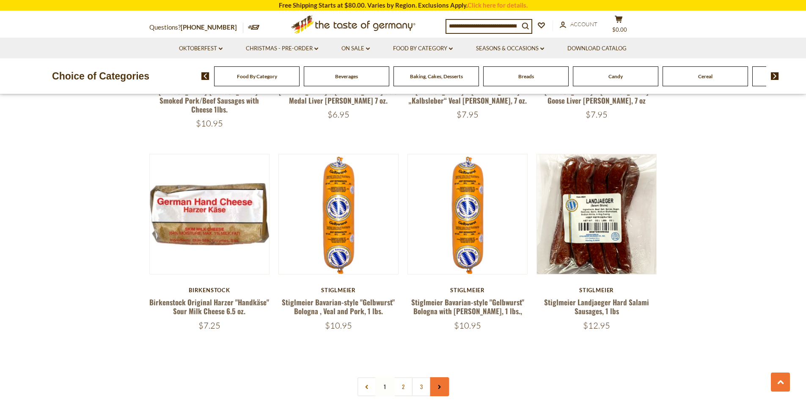
click at [434, 377] on link at bounding box center [439, 386] width 19 height 19
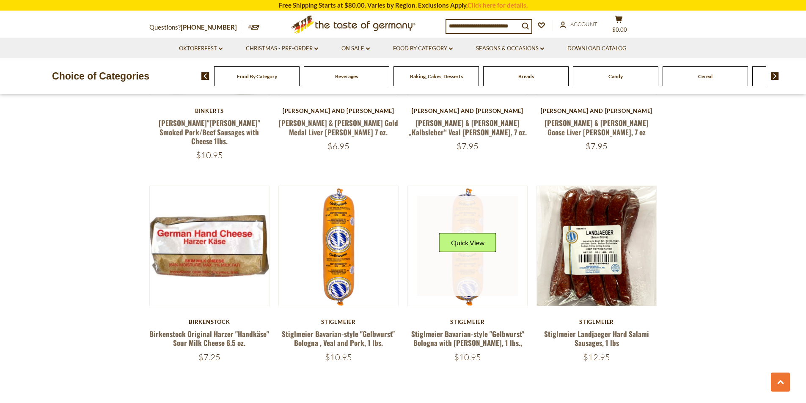
scroll to position [1988, 0]
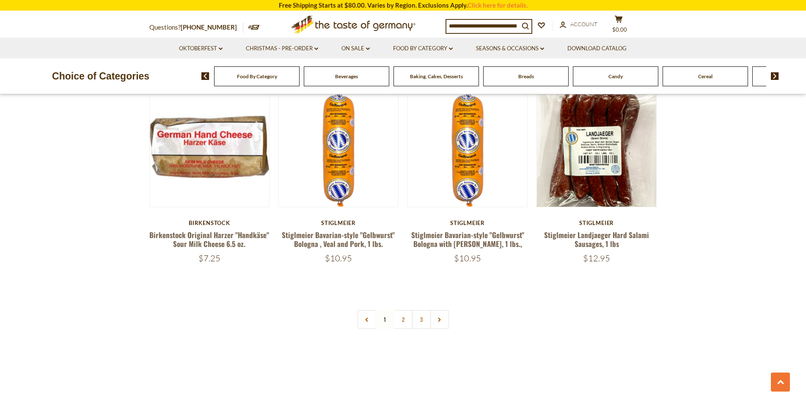
click at [404, 310] on link "2" at bounding box center [402, 319] width 19 height 19
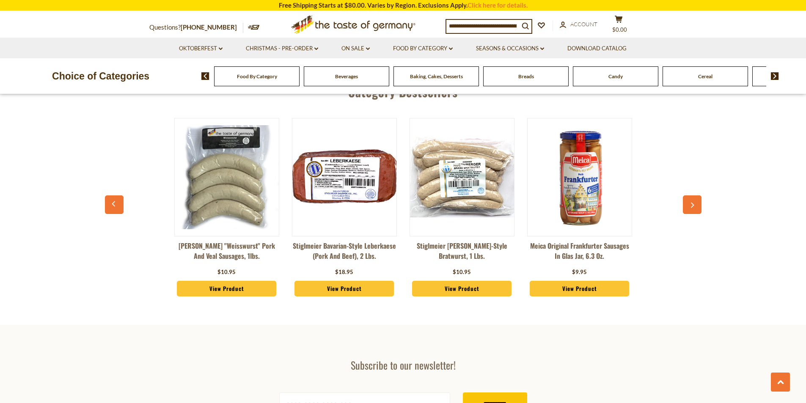
scroll to position [2428, 0]
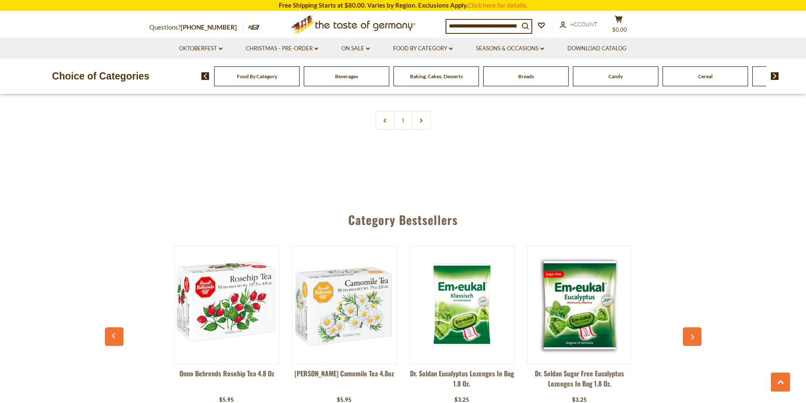
scroll to position [2242, 0]
